Goal: Task Accomplishment & Management: Use online tool/utility

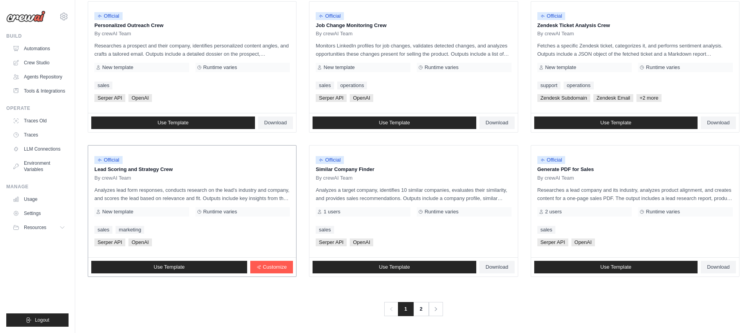
scroll to position [393, 0]
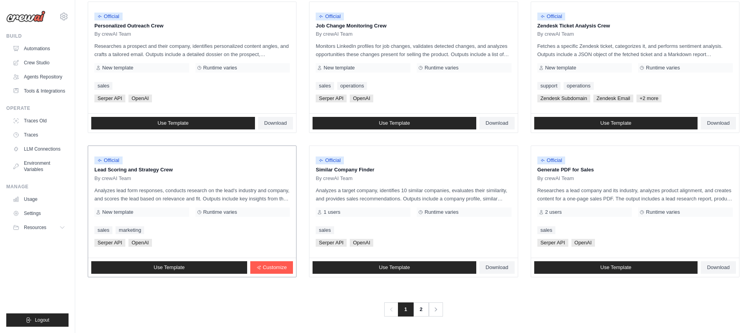
click at [138, 169] on p "Lead Scoring and Strategy Crew" at bounding box center [192, 170] width 196 height 8
click at [114, 181] on span "By crewAI Team" at bounding box center [112, 178] width 37 height 6
click at [138, 268] on link "Use Template" at bounding box center [169, 267] width 156 height 13
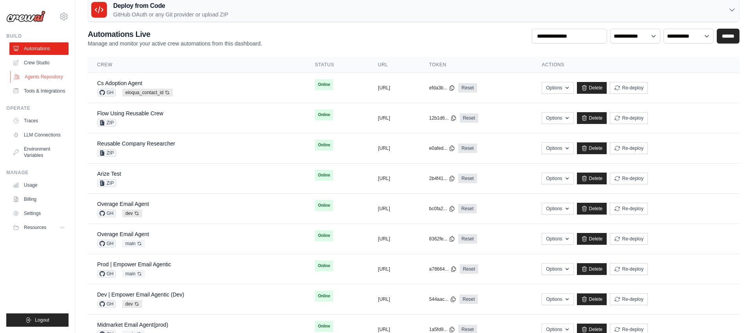
scroll to position [14, 0]
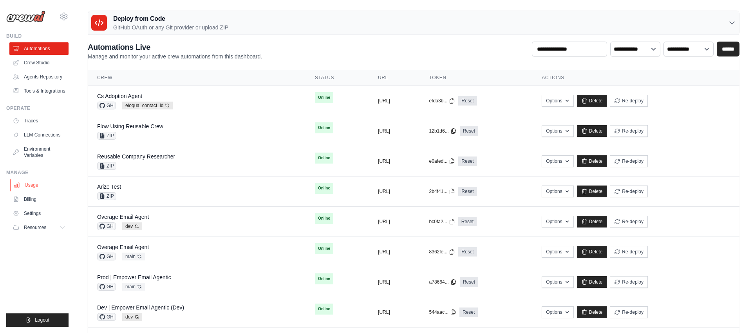
scroll to position [5, 0]
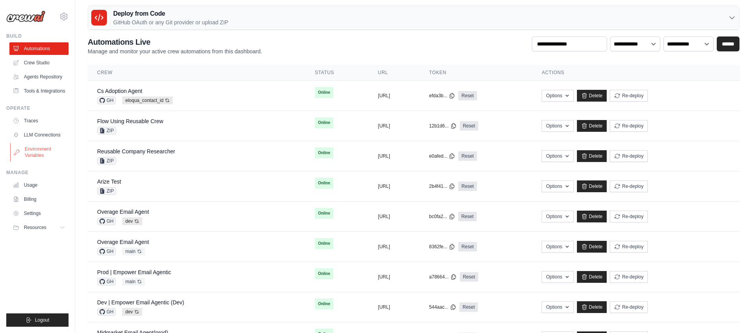
click at [38, 155] on link "Environment Variables" at bounding box center [39, 152] width 59 height 19
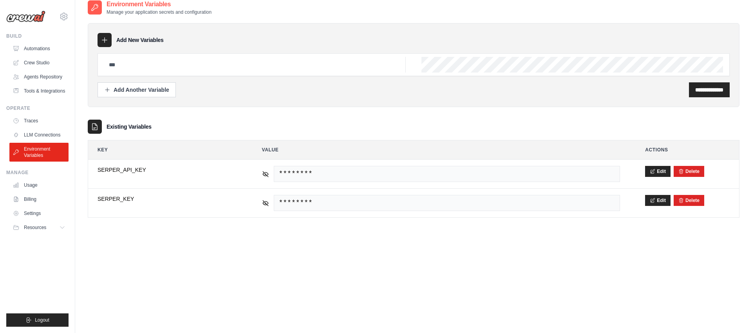
scroll to position [16, 0]
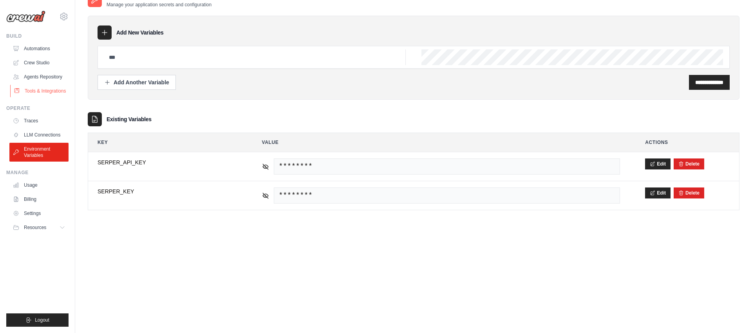
click at [51, 92] on link "Tools & Integrations" at bounding box center [39, 91] width 59 height 13
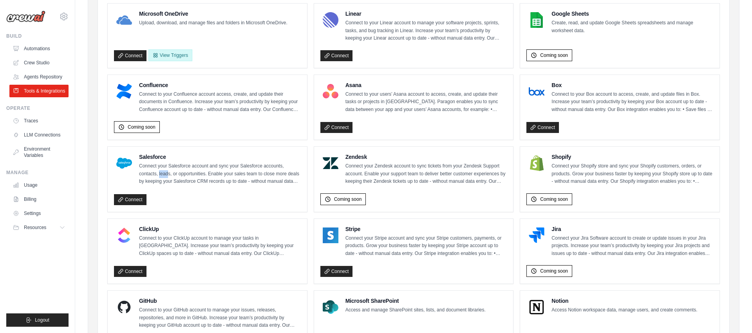
scroll to position [222, 0]
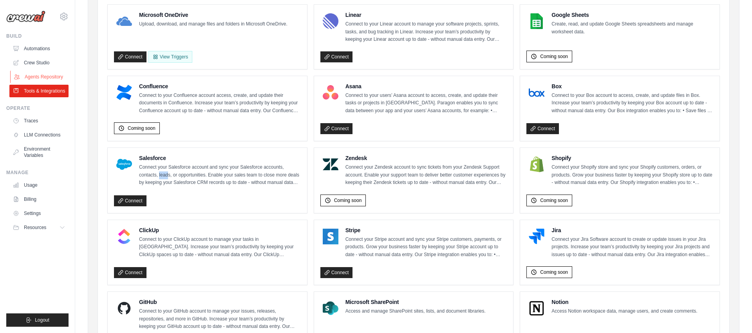
click at [47, 75] on link "Agents Repository" at bounding box center [39, 77] width 59 height 13
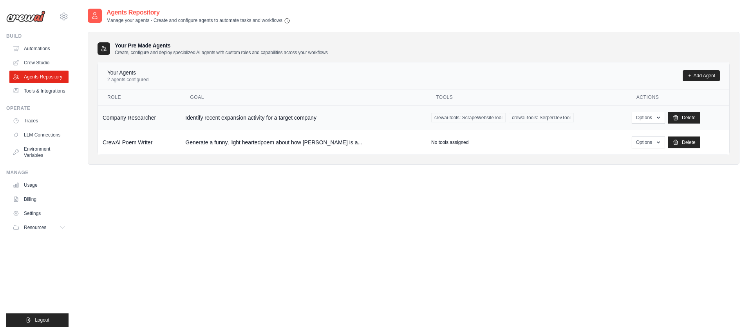
click at [154, 118] on td "Company Researcher" at bounding box center [139, 117] width 83 height 25
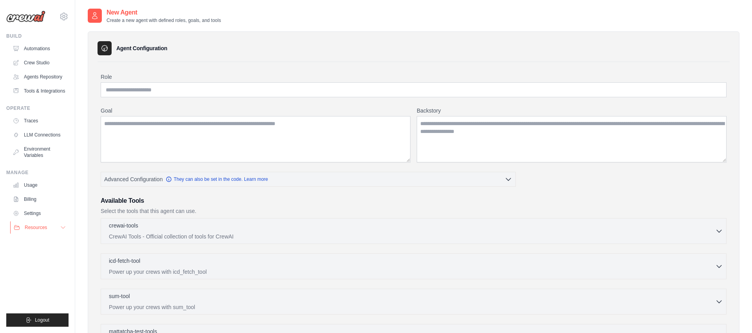
click at [54, 230] on button "Resources" at bounding box center [39, 227] width 59 height 13
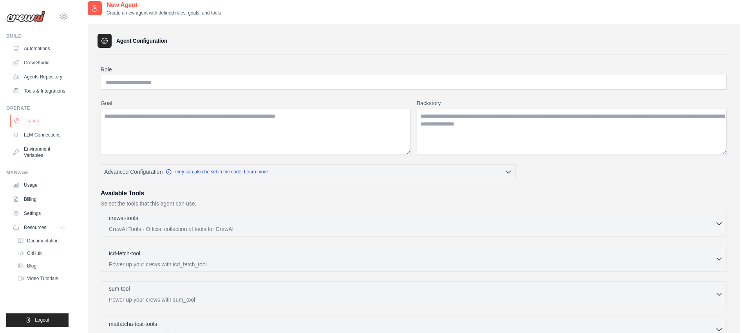
scroll to position [9, 0]
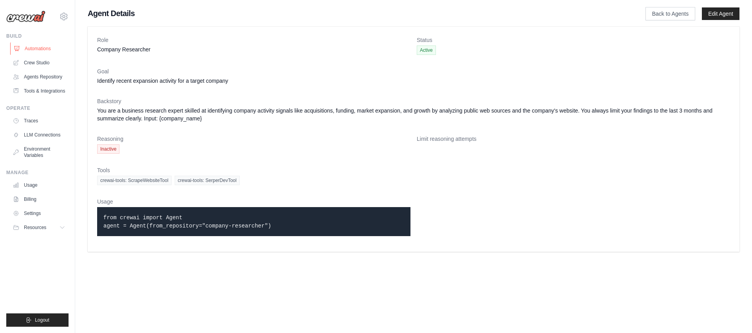
click at [42, 49] on link "Automations" at bounding box center [39, 48] width 59 height 13
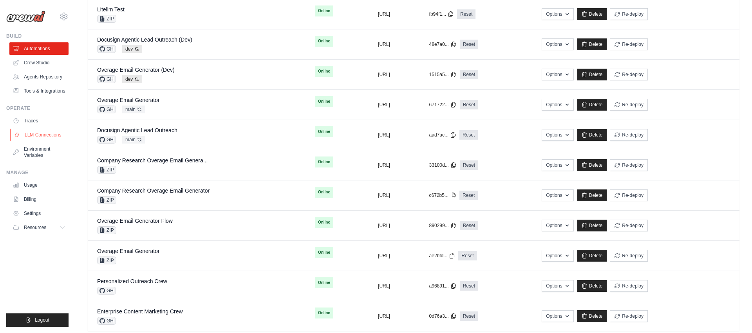
scroll to position [404, 0]
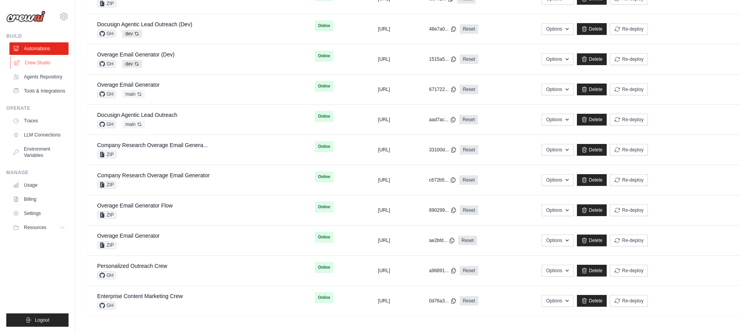
click at [38, 61] on link "Crew Studio" at bounding box center [39, 62] width 59 height 13
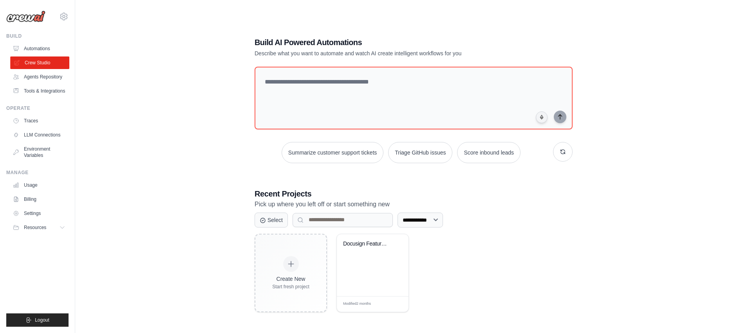
scroll to position [5, 0]
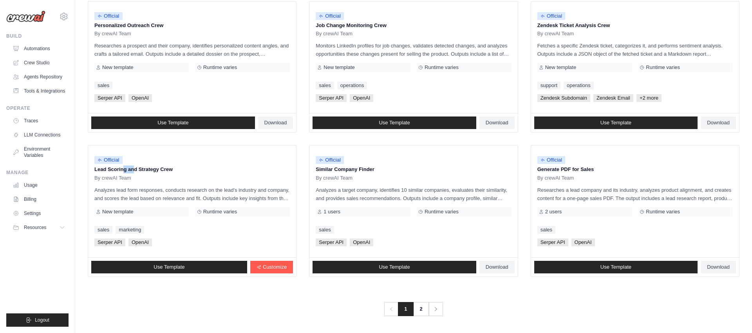
scroll to position [393, 0]
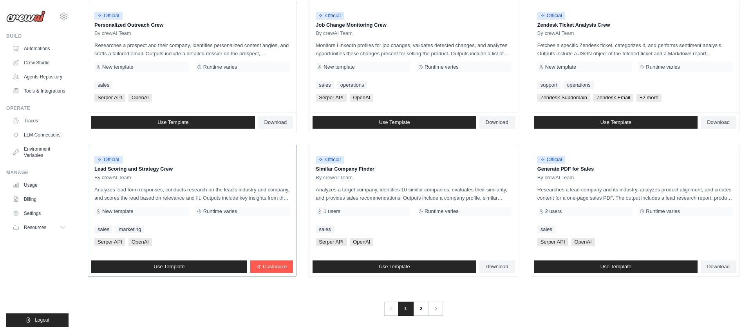
click at [188, 273] on div "Use Template Customize" at bounding box center [192, 266] width 208 height 19
click at [180, 266] on span "Use Template" at bounding box center [169, 266] width 31 height 6
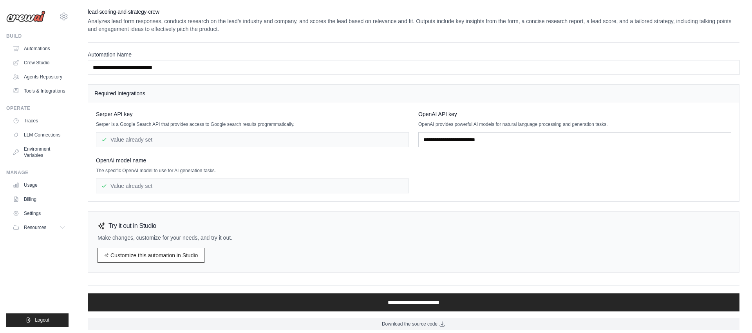
scroll to position [2, 0]
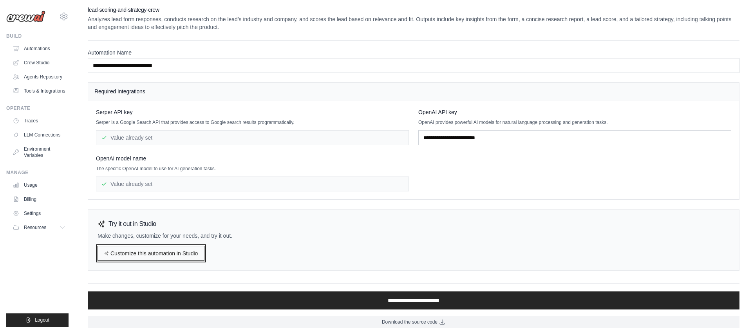
click at [136, 252] on link "Customize this automation in Studio" at bounding box center [151, 253] width 107 height 15
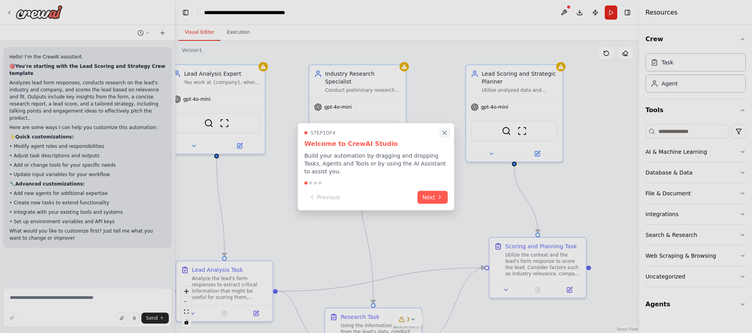
click at [443, 133] on icon "Close walkthrough" at bounding box center [444, 132] width 7 height 7
